Goal: Information Seeking & Learning: Find specific page/section

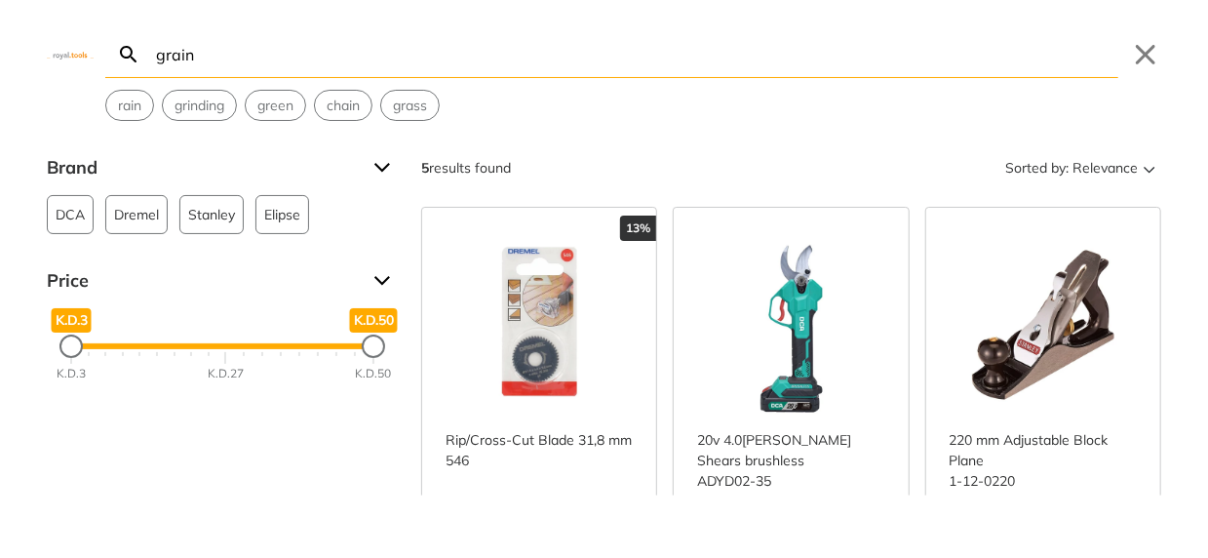
type input "g"
click at [232, 59] on input "grain" at bounding box center [635, 54] width 966 height 46
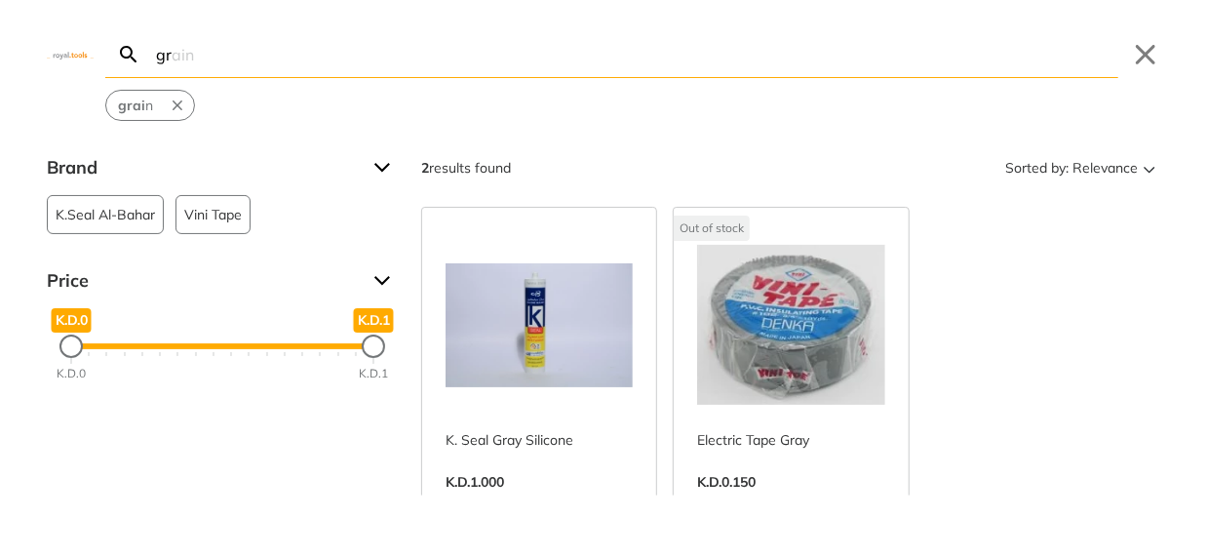
type input "g"
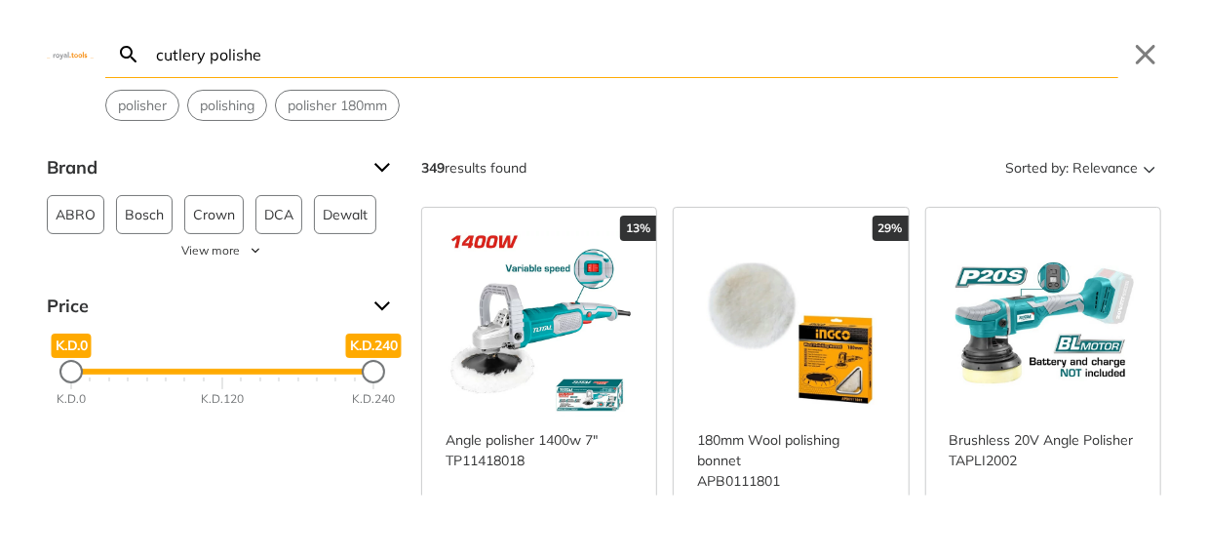
type input "cutlery polisher"
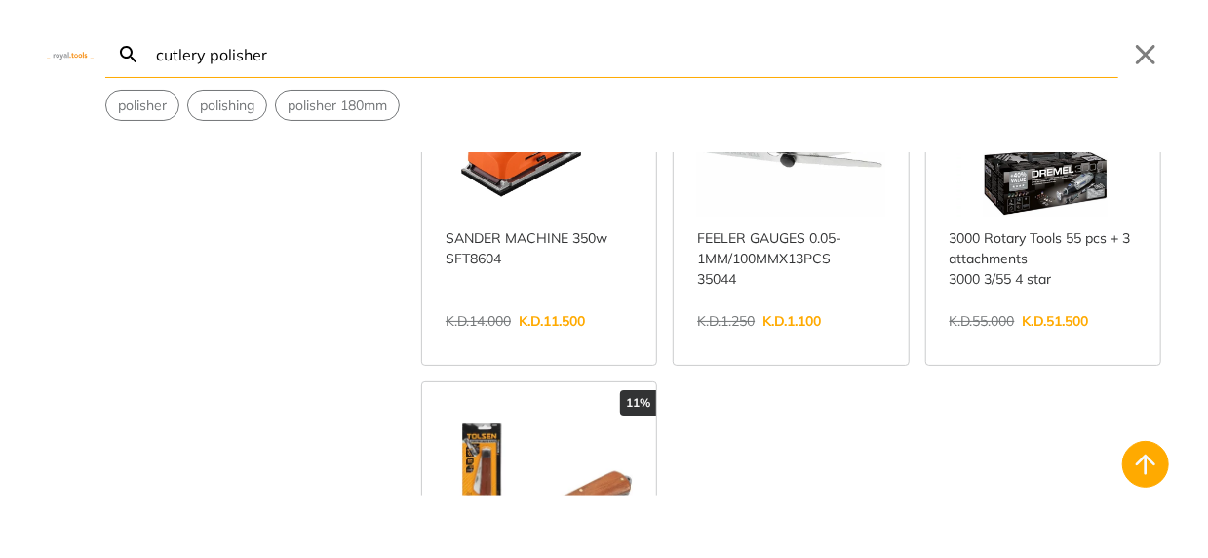
scroll to position [4973, 0]
